Goal: Task Accomplishment & Management: Use online tool/utility

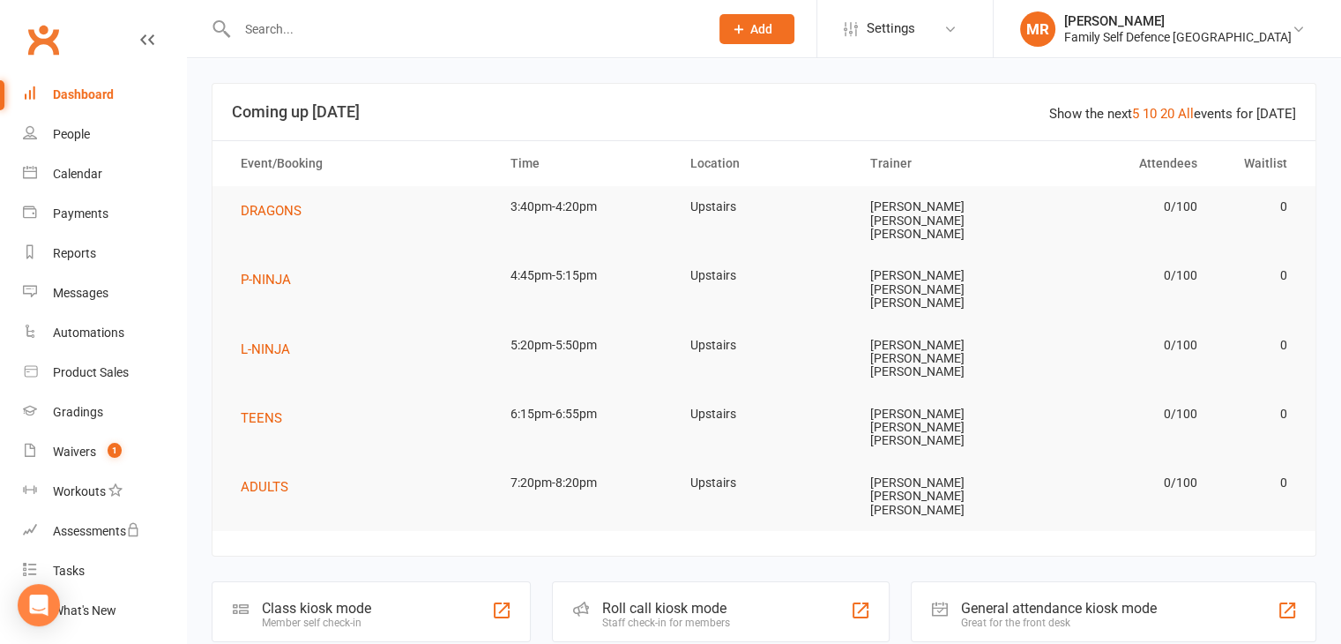
click at [688, 599] on div "Roll call kiosk mode" at bounding box center [666, 607] width 128 height 17
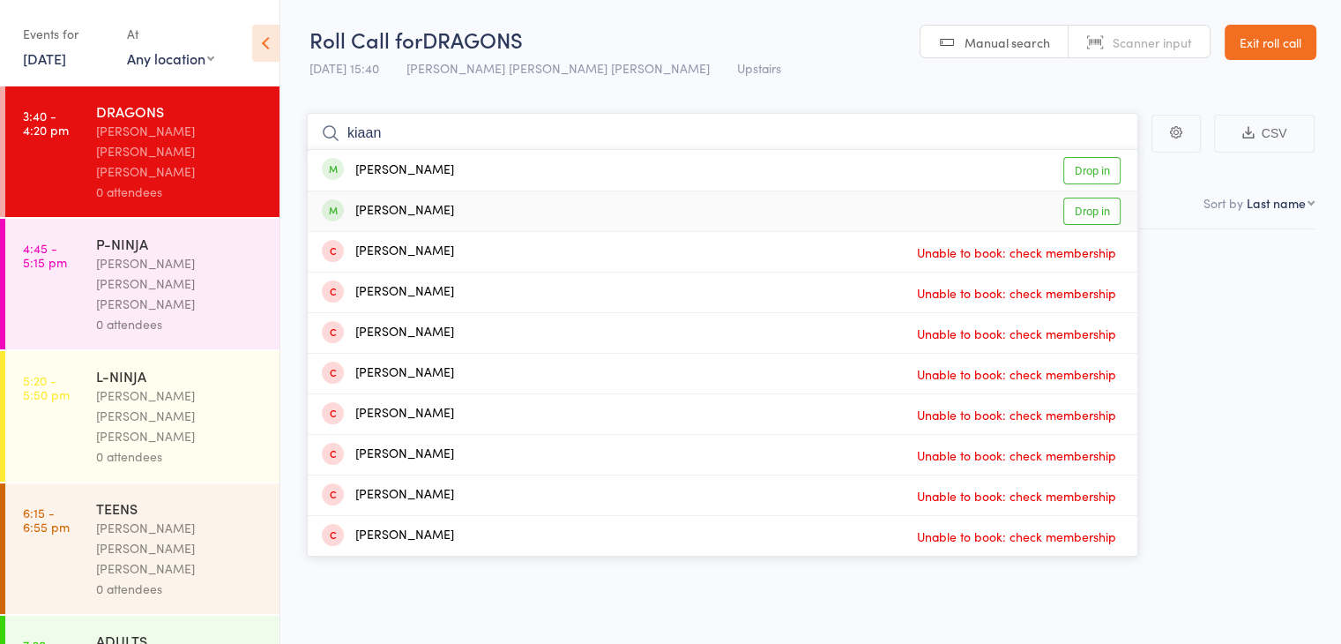
type input "kiaan"
click at [726, 212] on div "[PERSON_NAME] Drop in" at bounding box center [723, 211] width 830 height 40
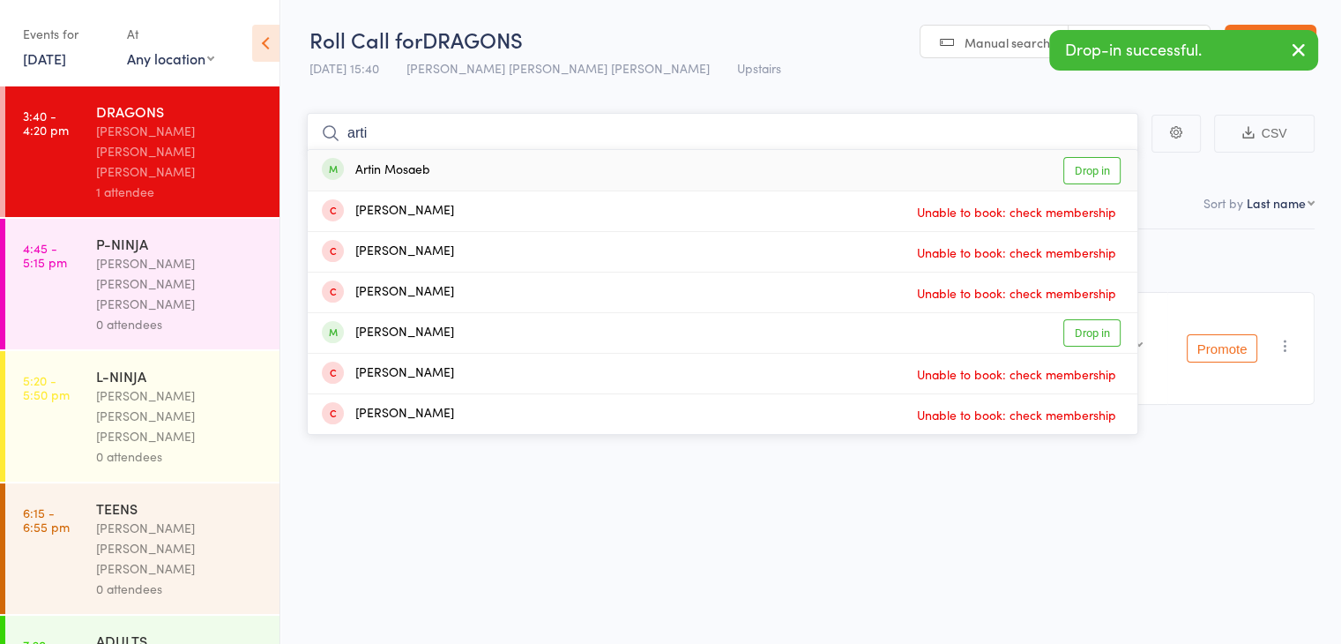
type input "arti"
click at [684, 172] on div "Artin Mosaeb Drop in" at bounding box center [723, 170] width 830 height 41
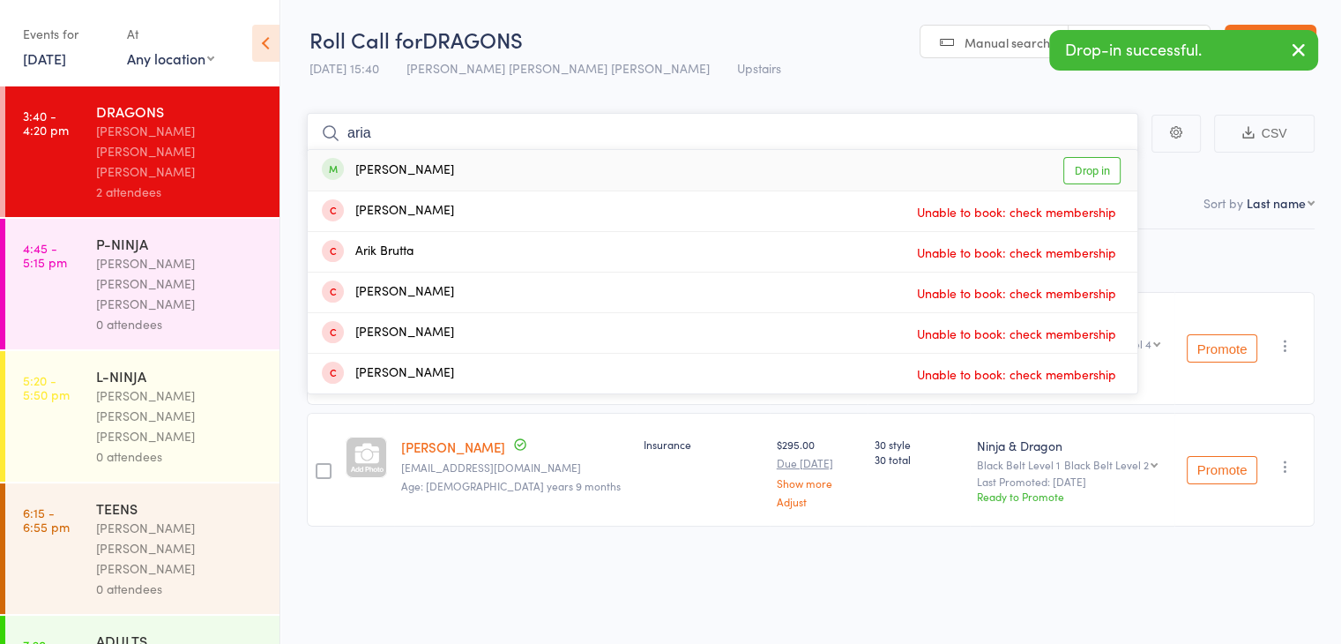
type input "aria"
click at [681, 177] on div "Aria Cang Drop in" at bounding box center [723, 170] width 830 height 41
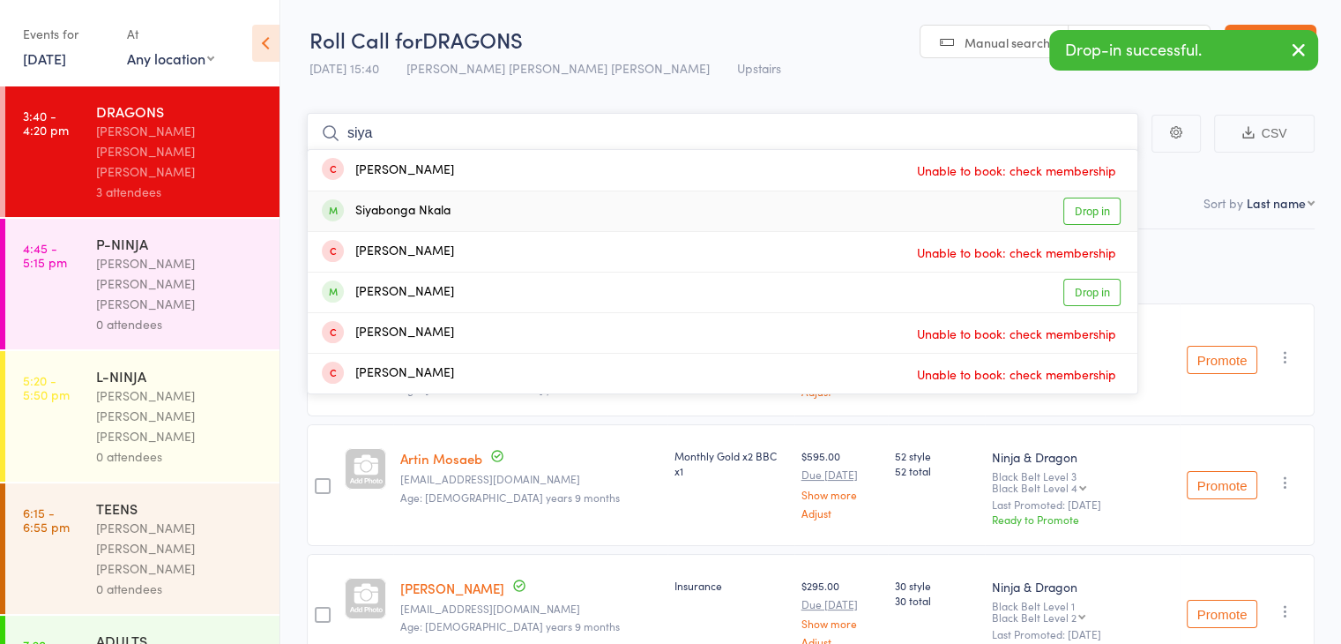
type input "siya"
click at [659, 217] on div "Siyabonga Nkala Drop in" at bounding box center [723, 211] width 830 height 40
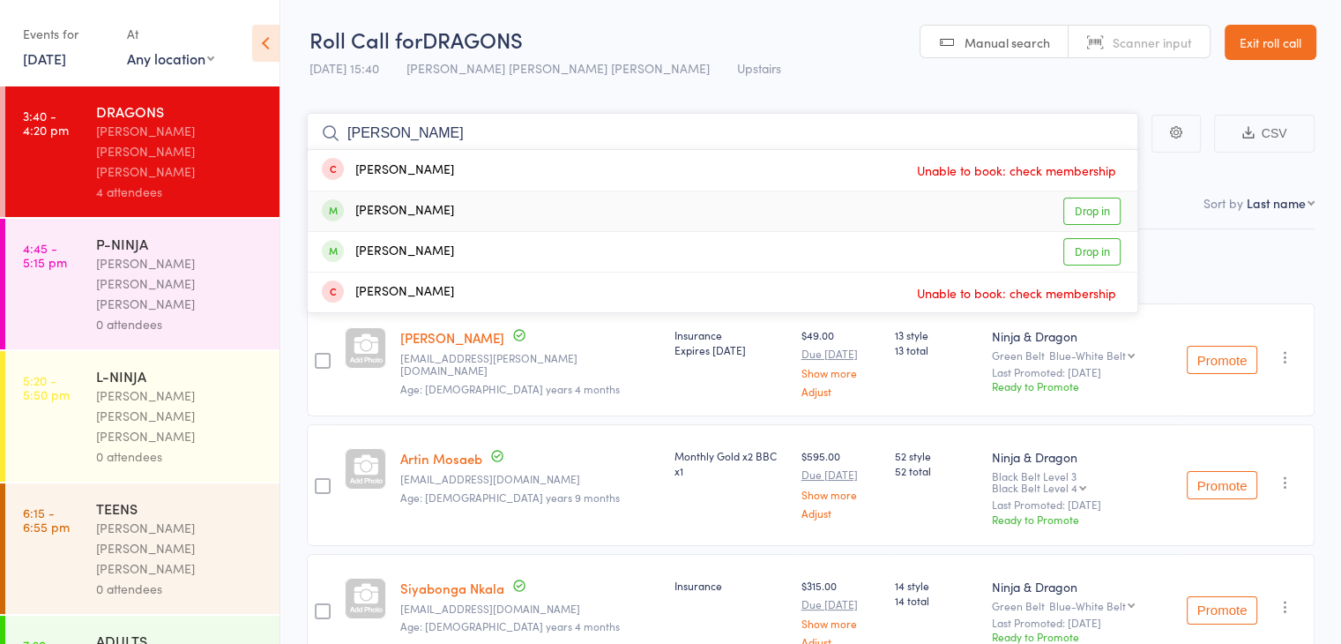
type input "[PERSON_NAME]"
click at [526, 205] on div "[PERSON_NAME] Drop in" at bounding box center [723, 211] width 830 height 40
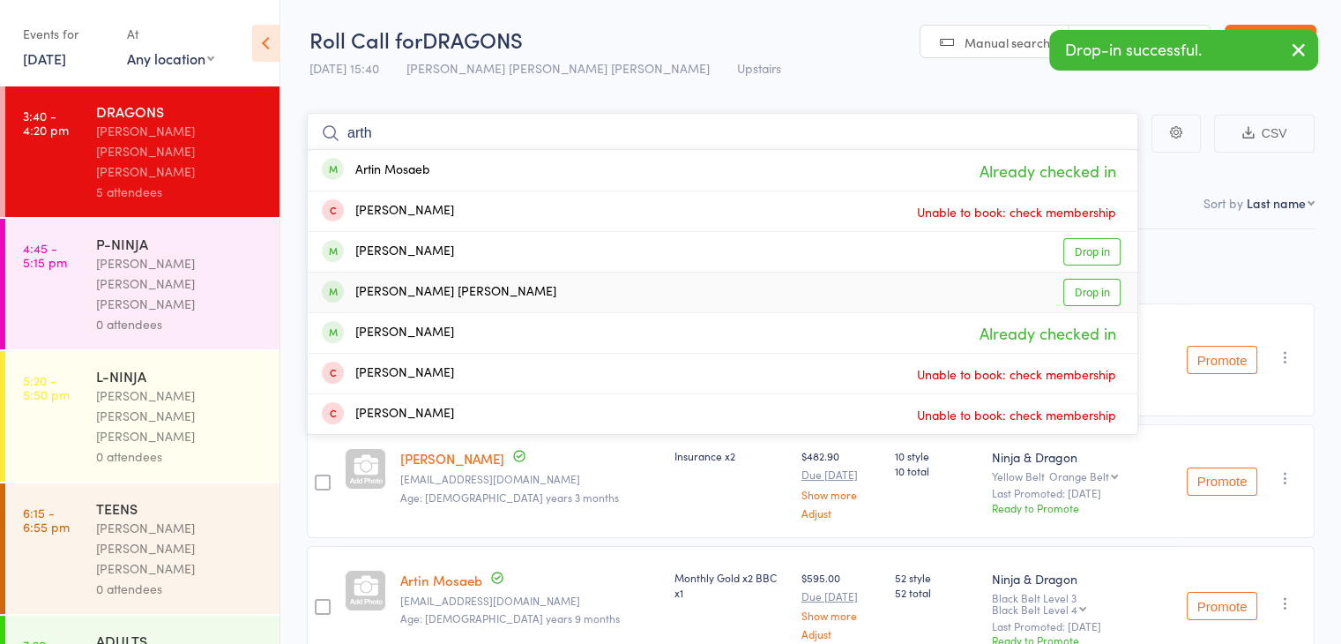
type input "arth"
click at [568, 294] on div "[PERSON_NAME] [PERSON_NAME] Drop in" at bounding box center [723, 292] width 830 height 40
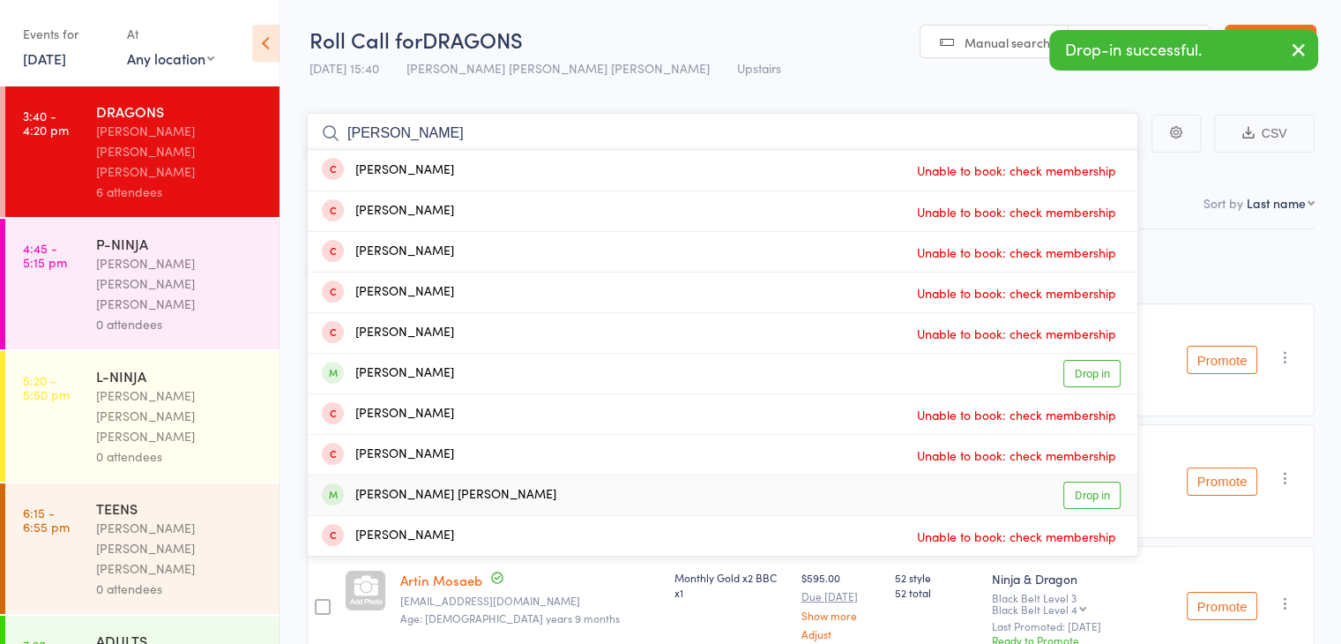
type input "[PERSON_NAME]"
click at [610, 490] on div "[PERSON_NAME] [PERSON_NAME] Drop in" at bounding box center [723, 495] width 830 height 40
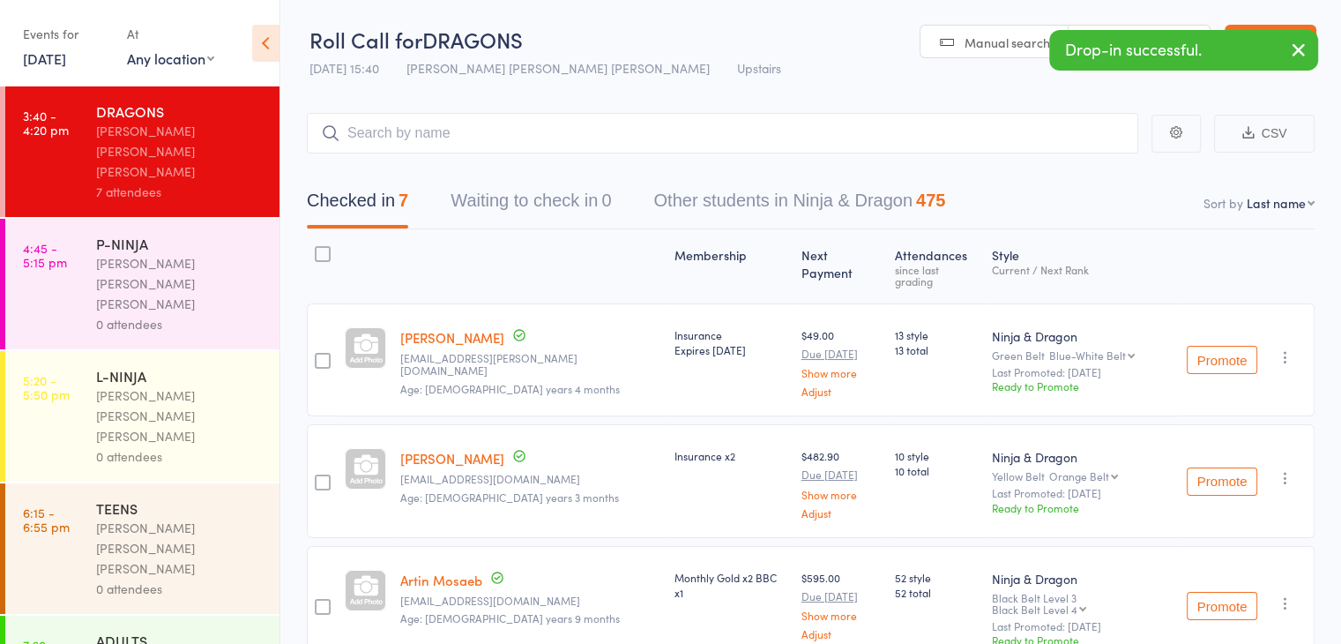
click at [155, 446] on div "0 attendees" at bounding box center [180, 456] width 168 height 20
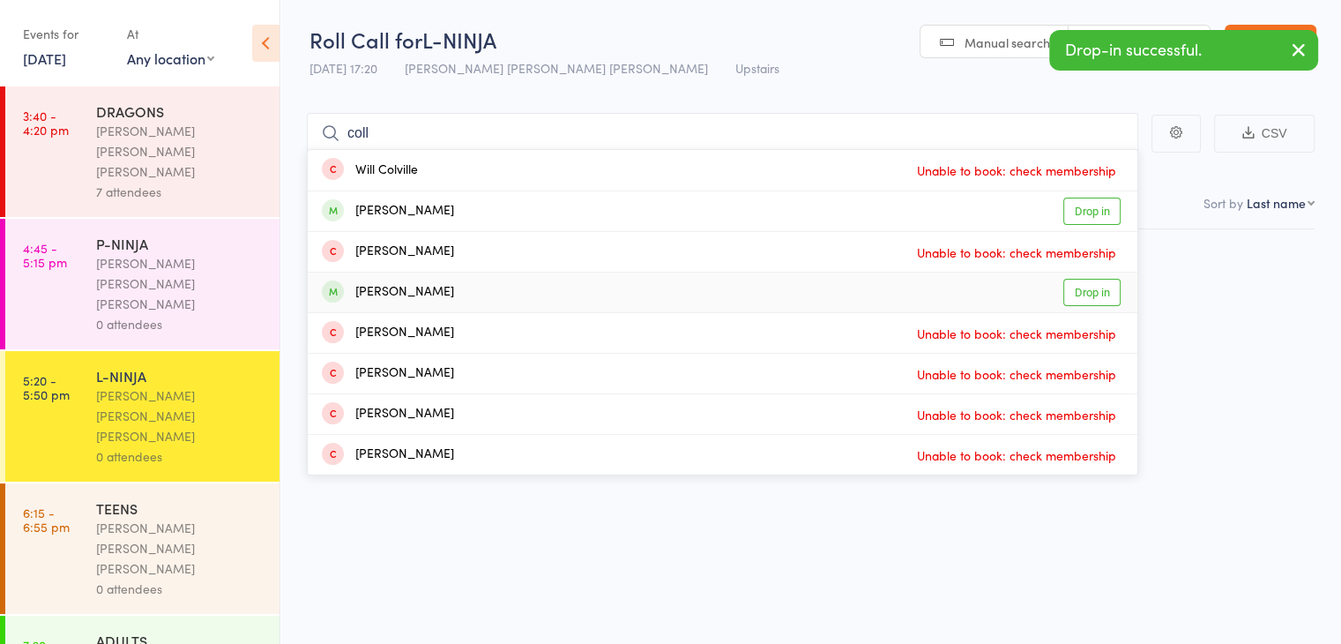
type input "coll"
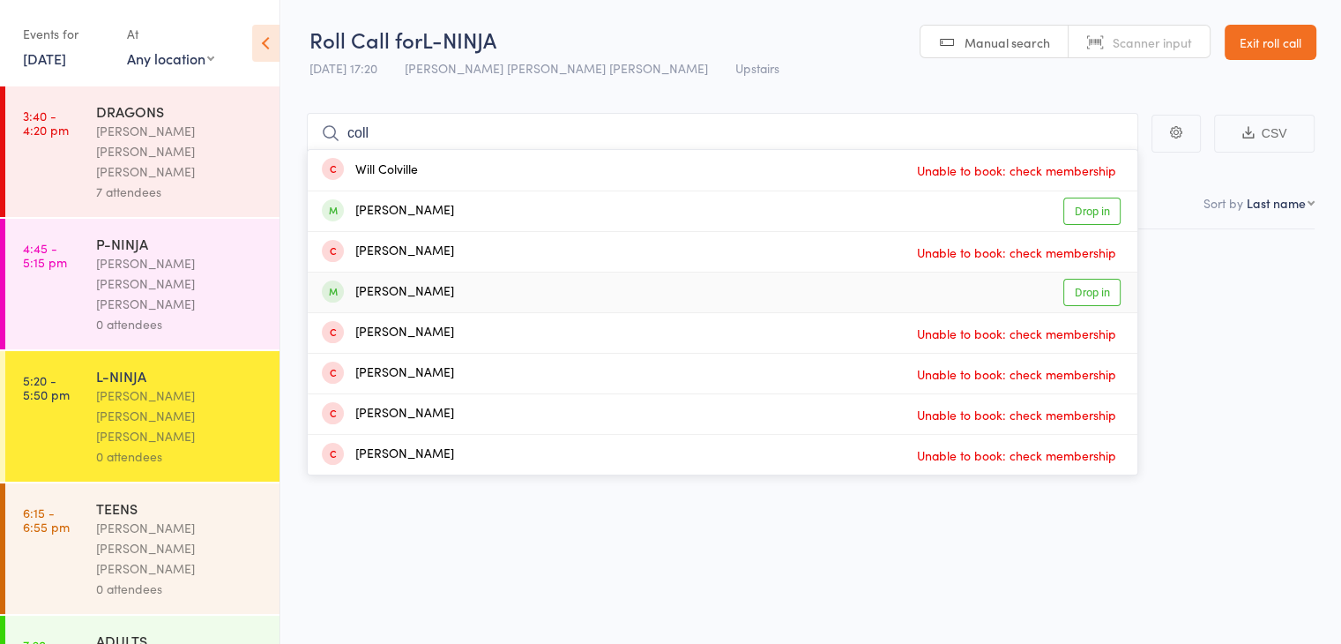
click at [545, 295] on div "[PERSON_NAME] Drop in" at bounding box center [723, 292] width 830 height 40
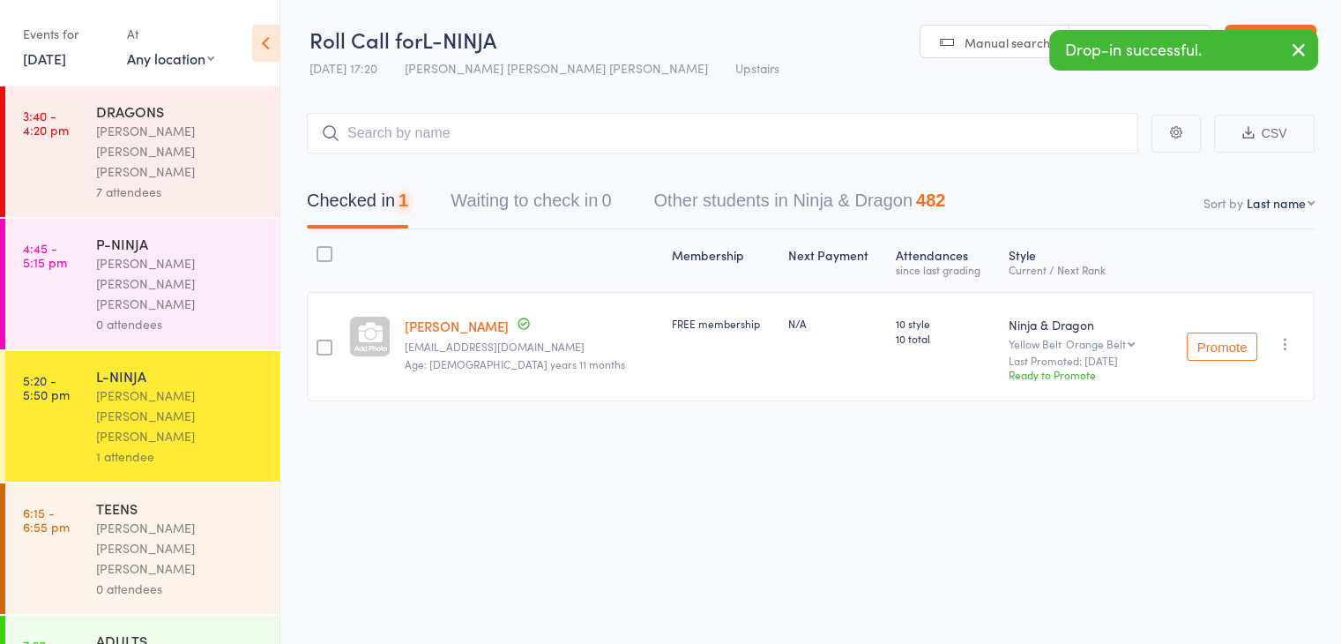
click at [220, 121] on div "[PERSON_NAME] [PERSON_NAME] [PERSON_NAME]" at bounding box center [180, 151] width 168 height 61
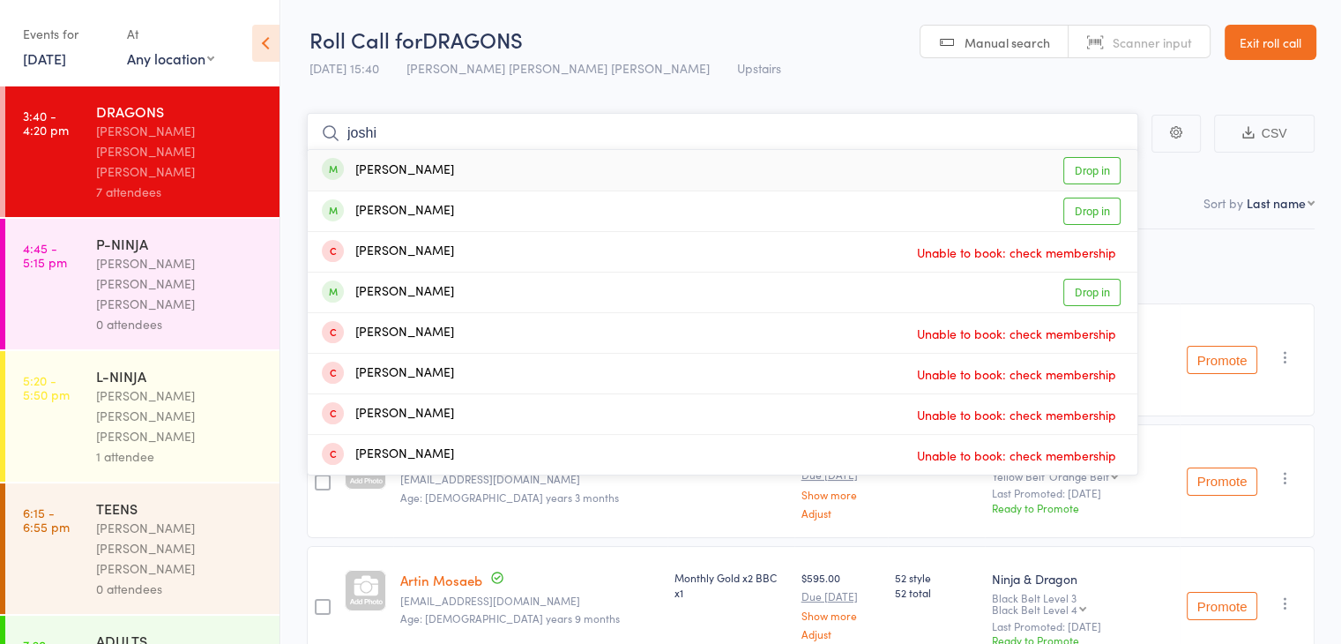
type input "joshi"
click at [529, 182] on div "Ishaan Joshi Drop in" at bounding box center [723, 170] width 830 height 41
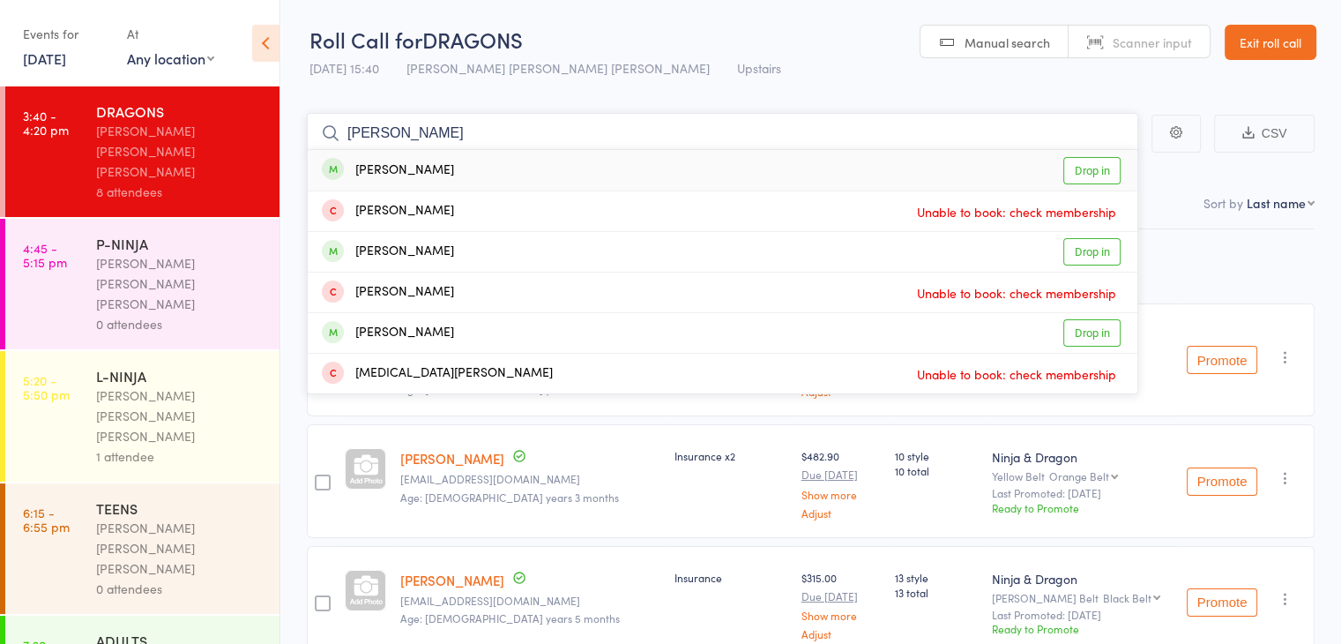
type input "myra"
click at [529, 182] on div "Myra Khadka Drop in" at bounding box center [723, 170] width 830 height 41
